Goal: Find contact information: Obtain details needed to contact an individual or organization

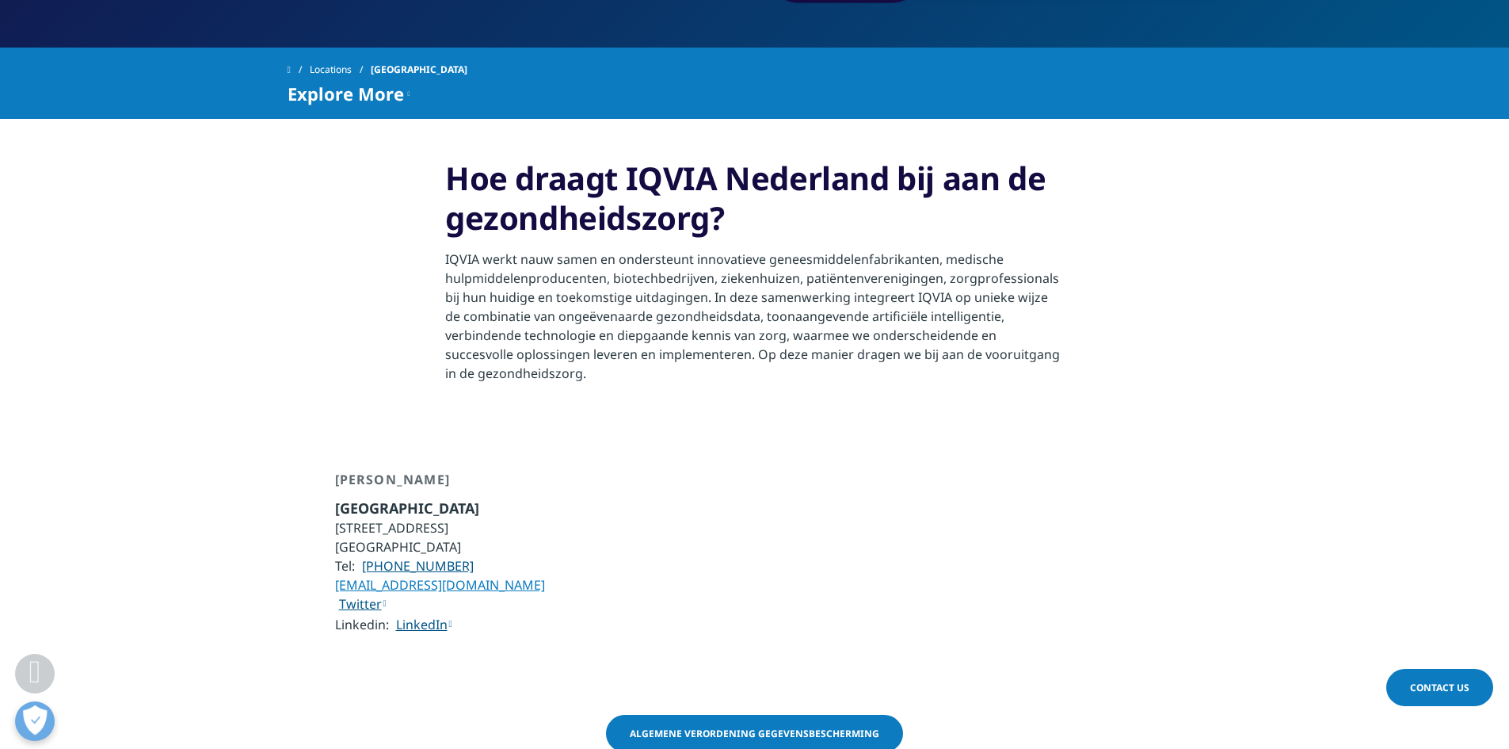
scroll to position [837, 0]
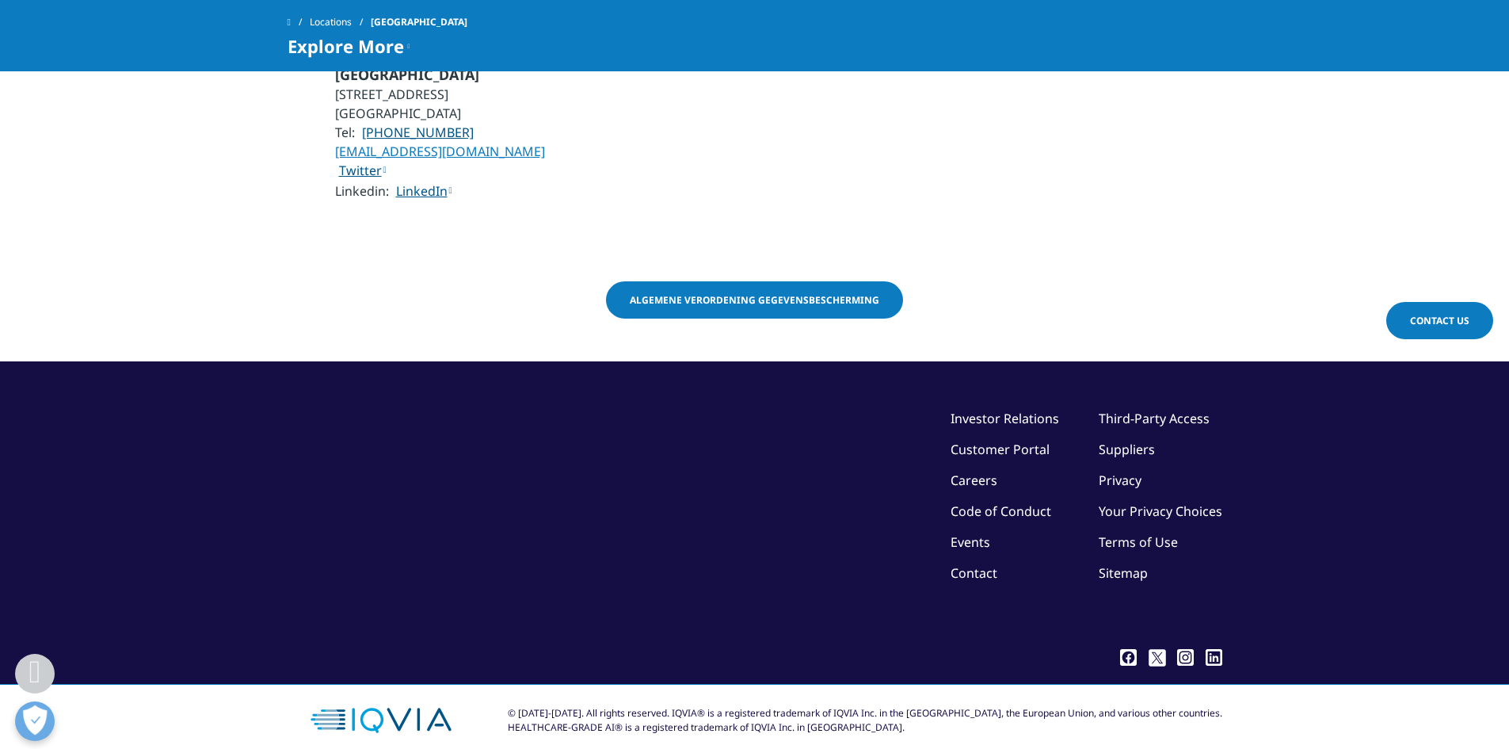
click at [989, 564] on link "Contact" at bounding box center [974, 572] width 47 height 17
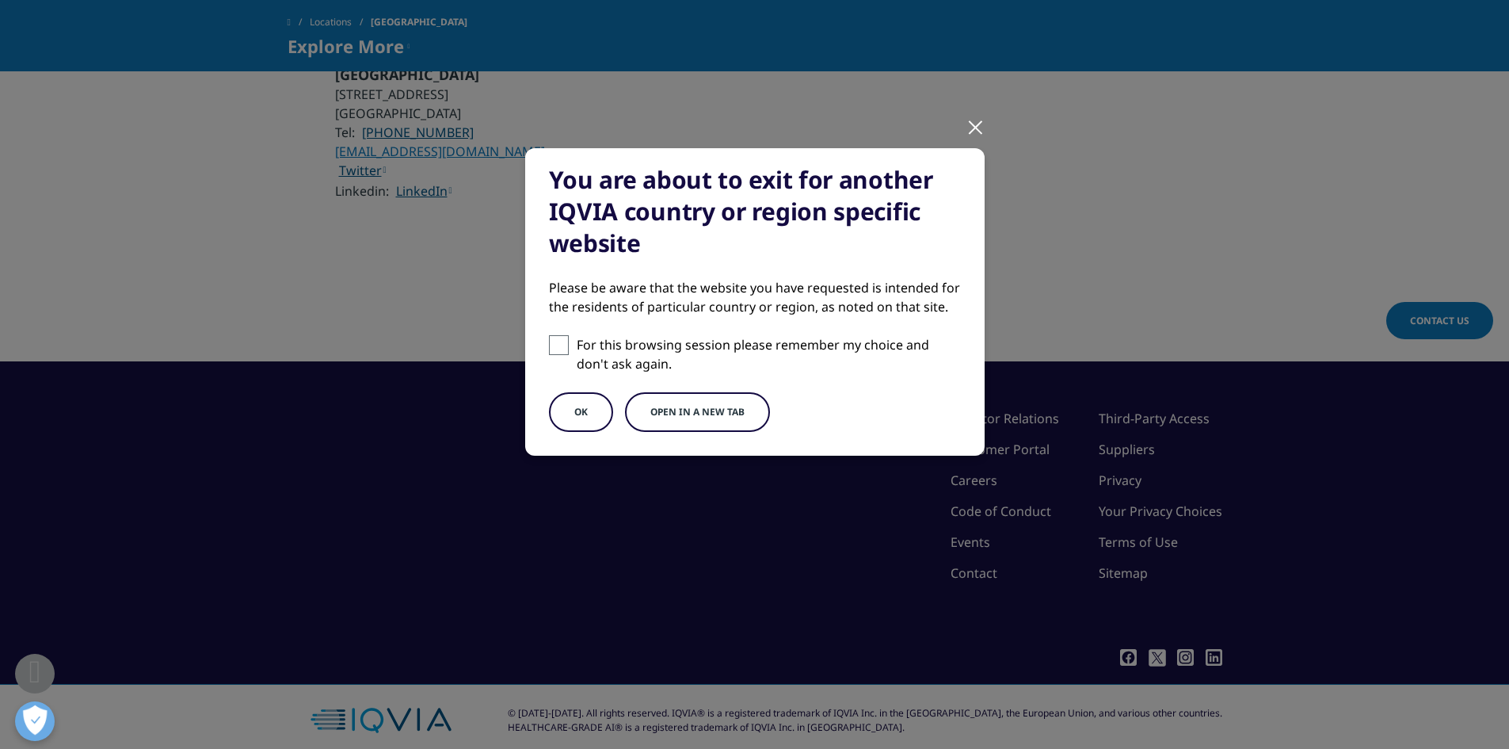
click at [983, 126] on div at bounding box center [975, 127] width 18 height 44
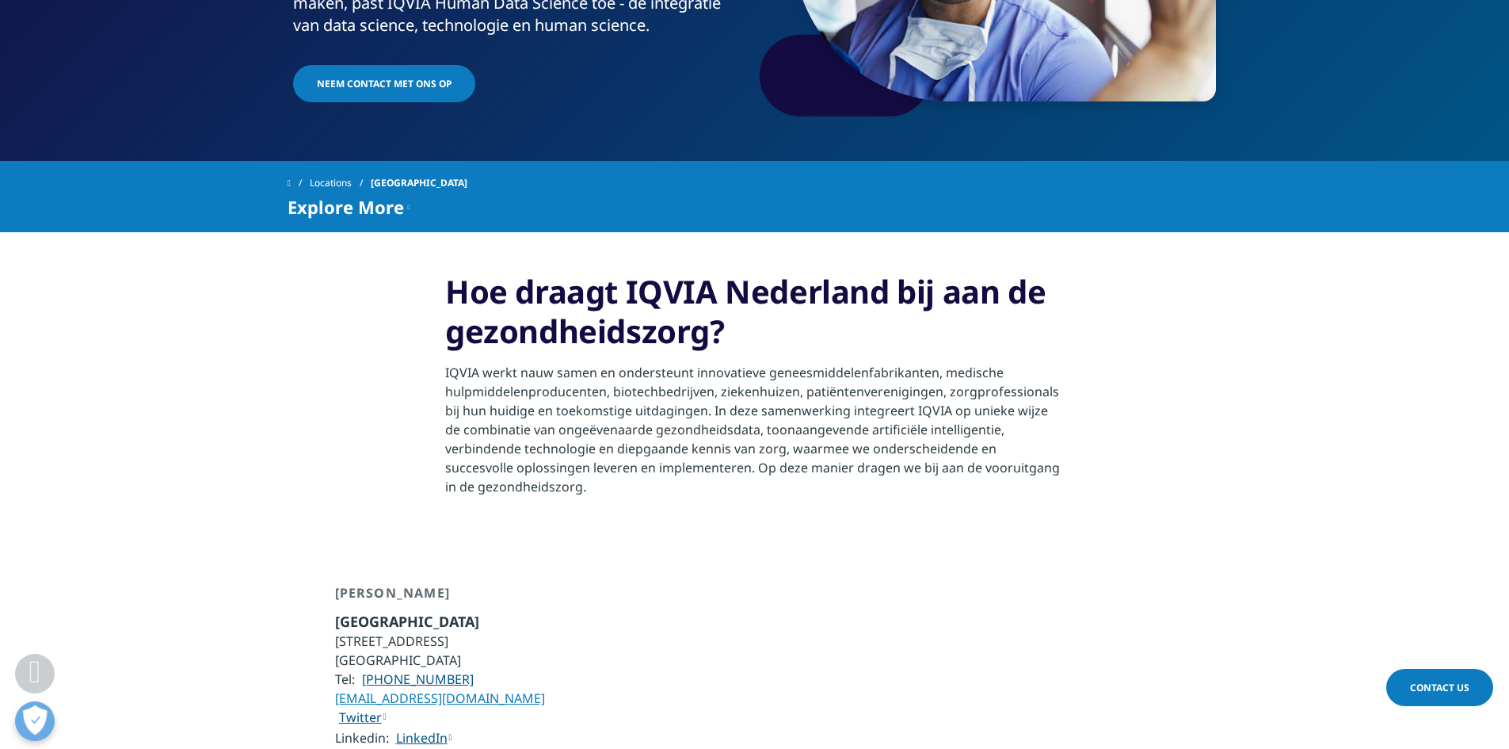
scroll to position [0, 0]
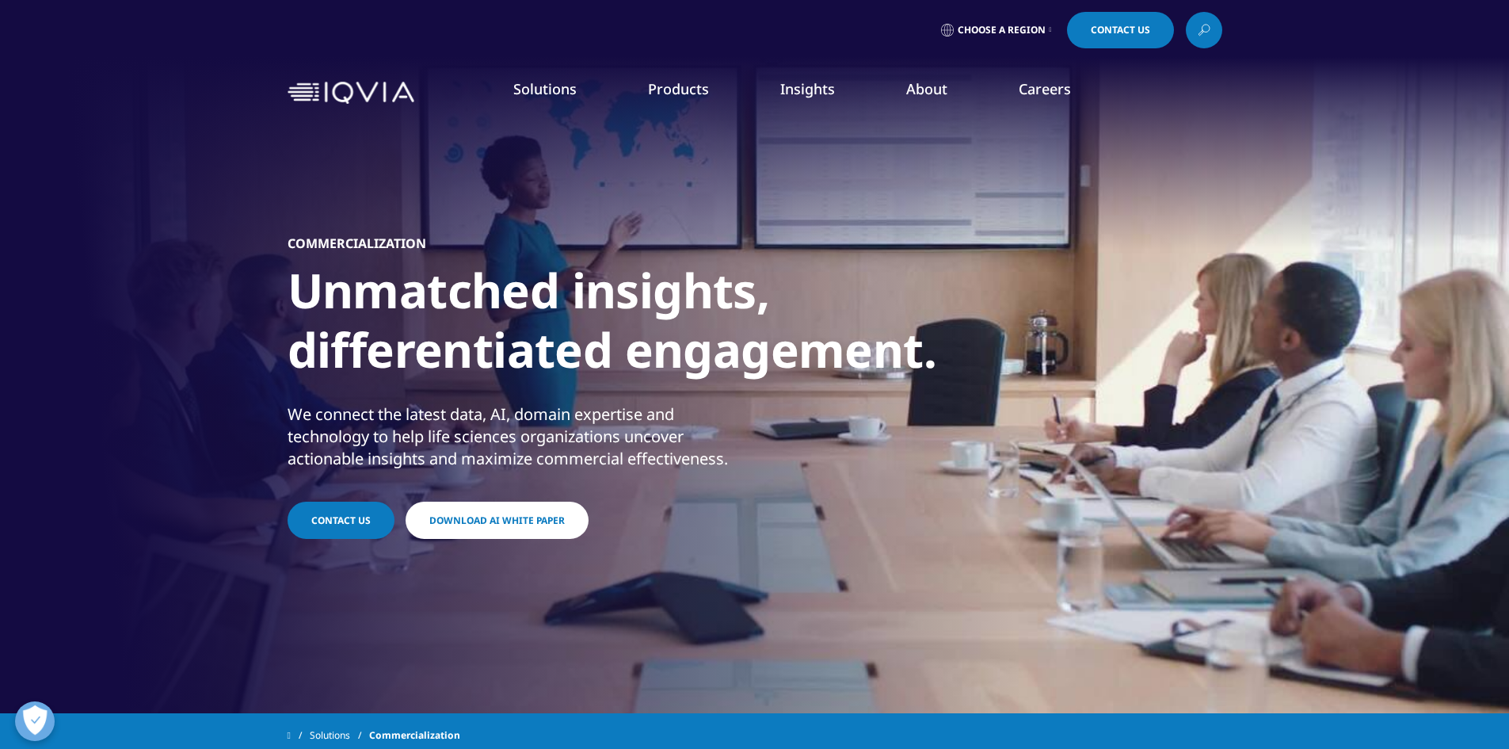
click at [1127, 29] on span "Contact Us" at bounding box center [1120, 30] width 59 height 10
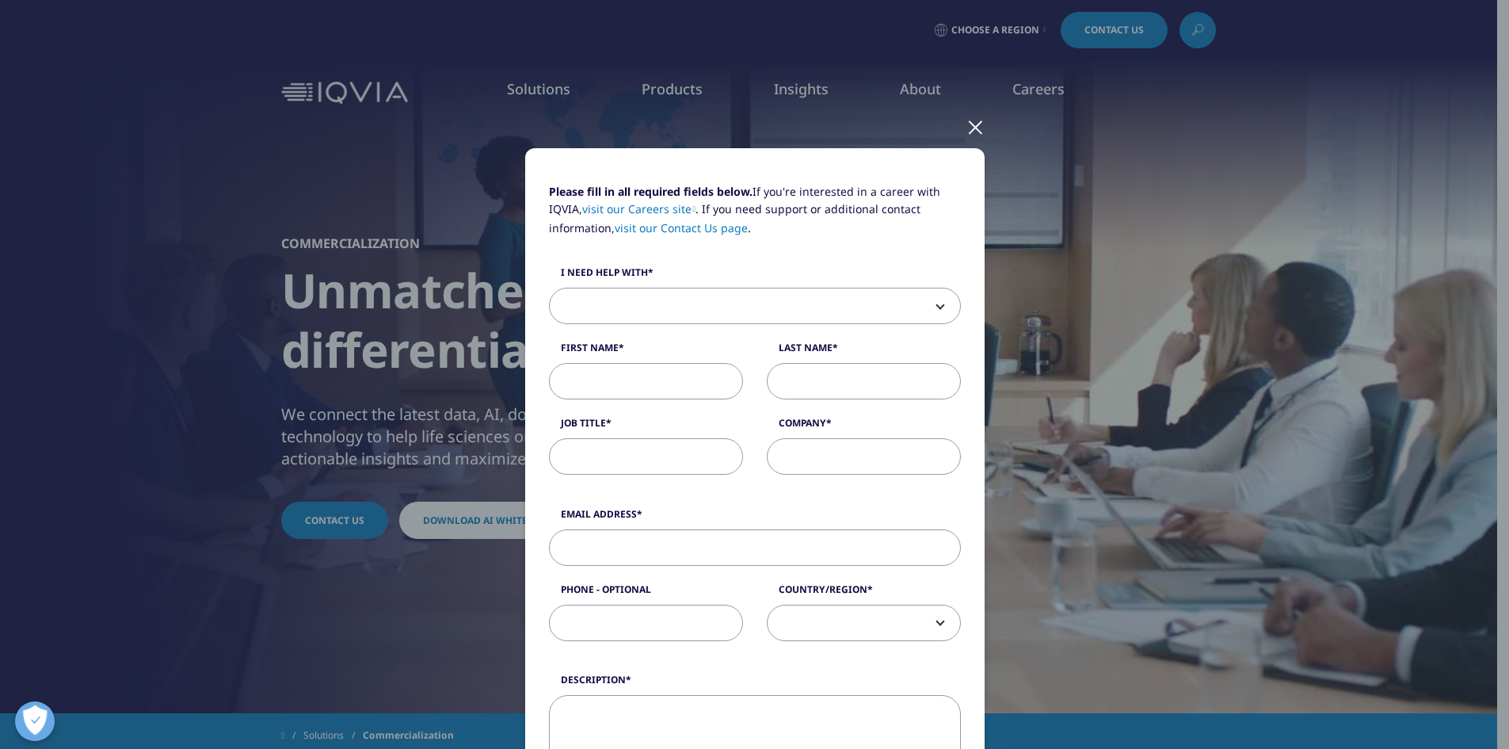
click at [970, 124] on div at bounding box center [975, 127] width 18 height 44
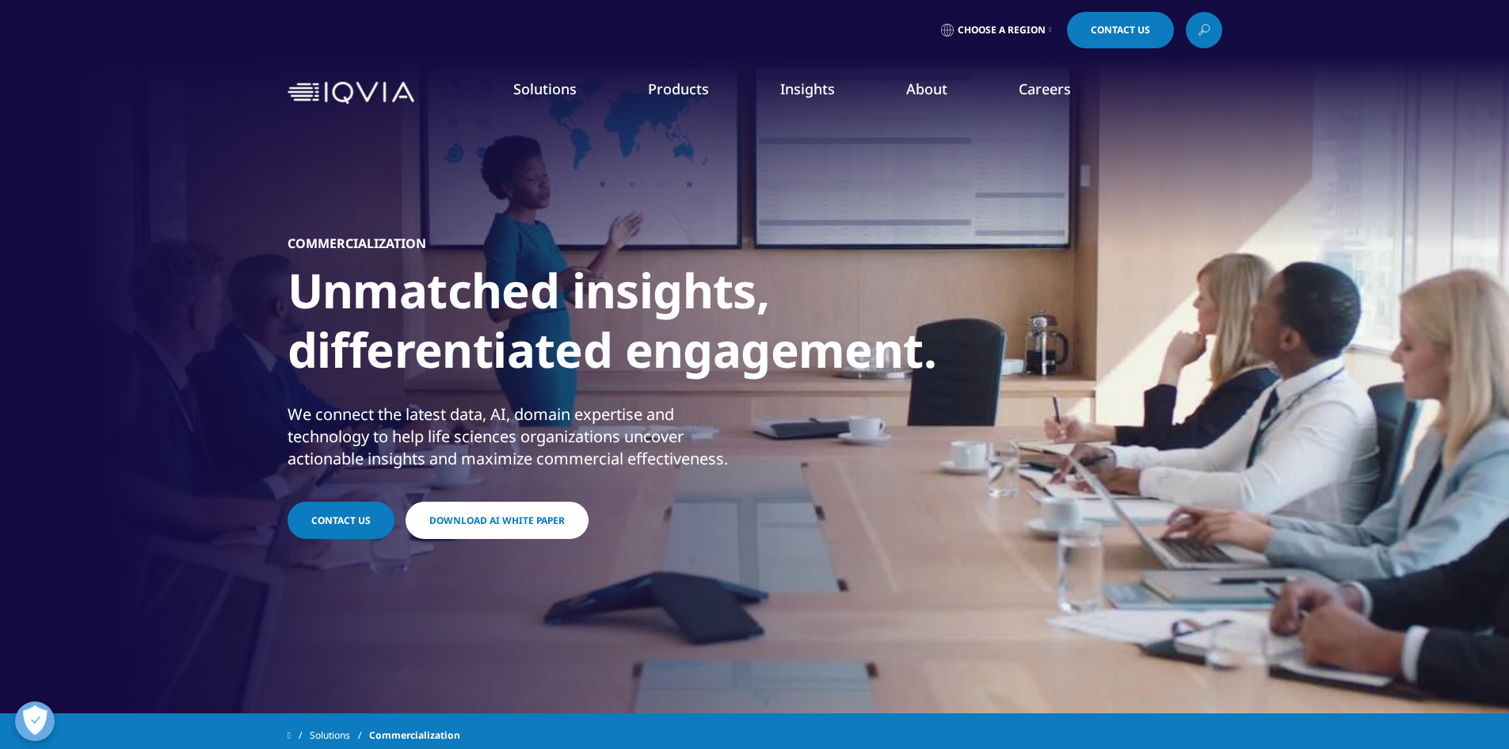
click at [935, 92] on link "About" at bounding box center [926, 88] width 41 height 19
